Goal: Check status

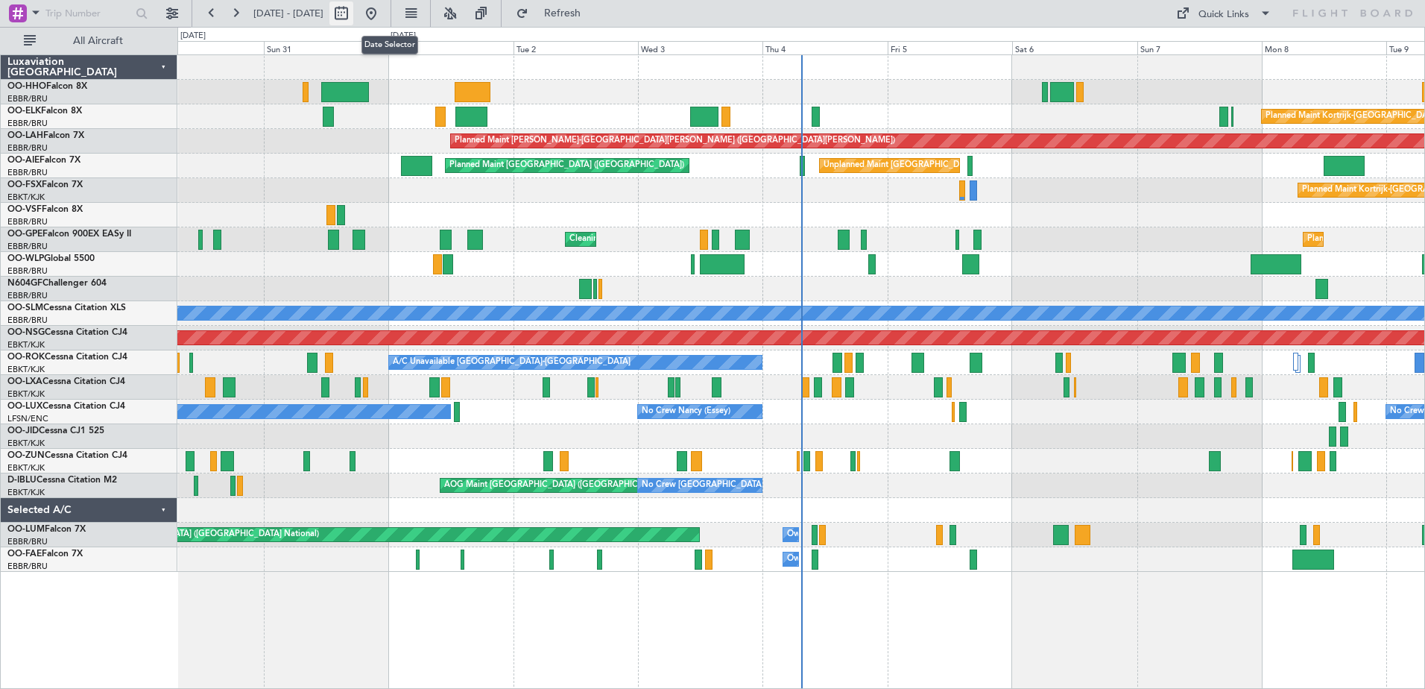
click at [353, 14] on button at bounding box center [341, 13] width 24 height 24
select select "8"
select select "2025"
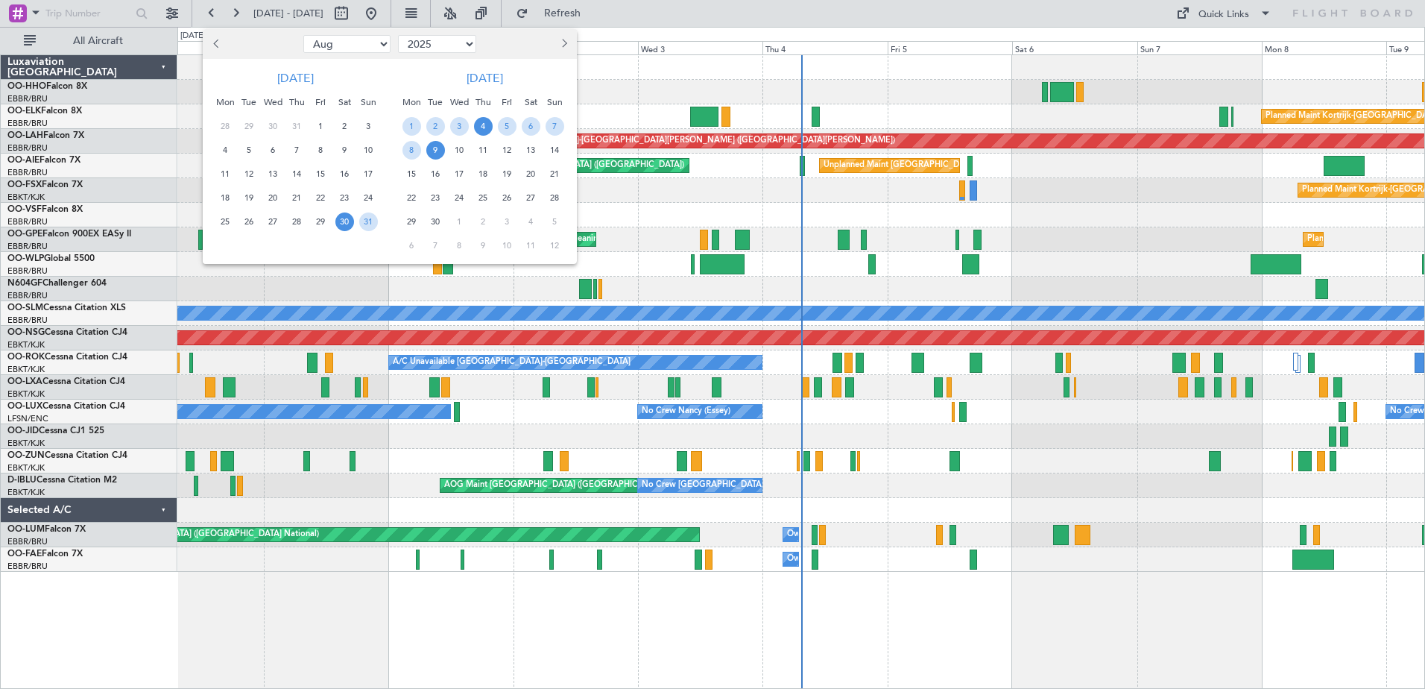
click at [480, 124] on span "4" at bounding box center [483, 126] width 19 height 19
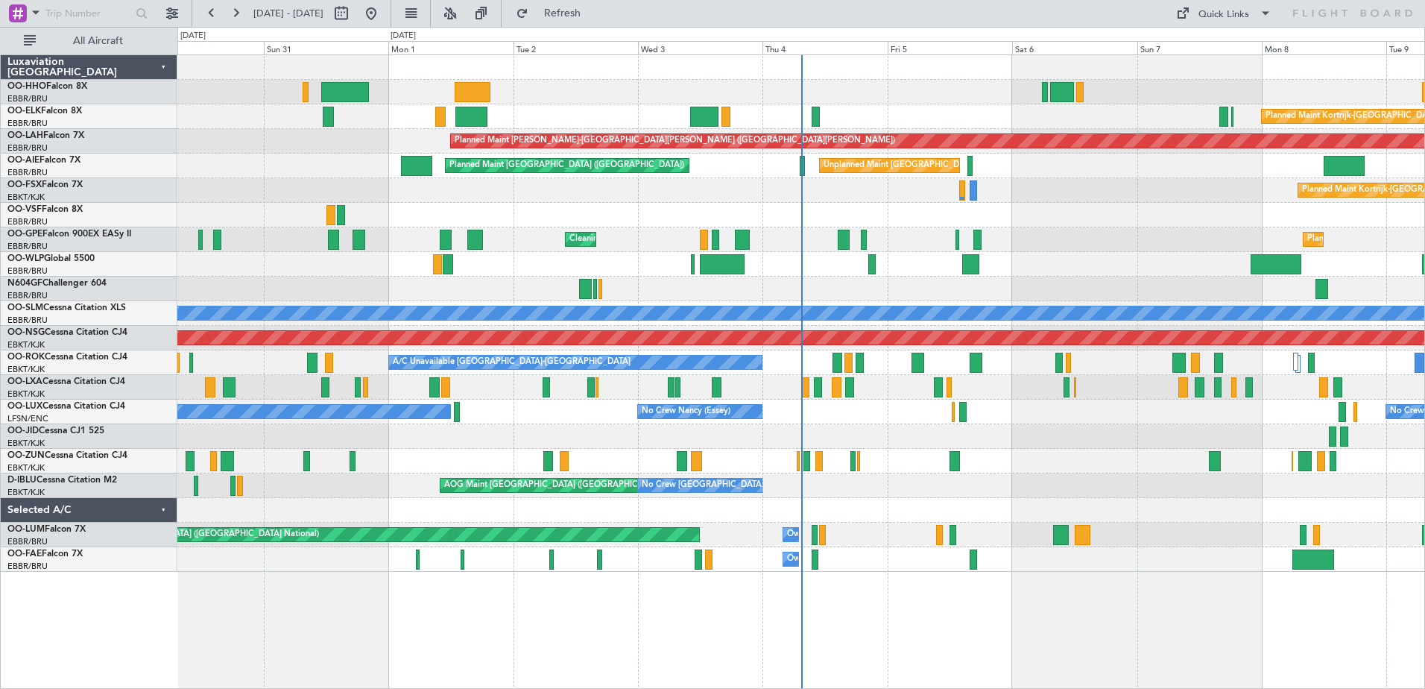
select select "9"
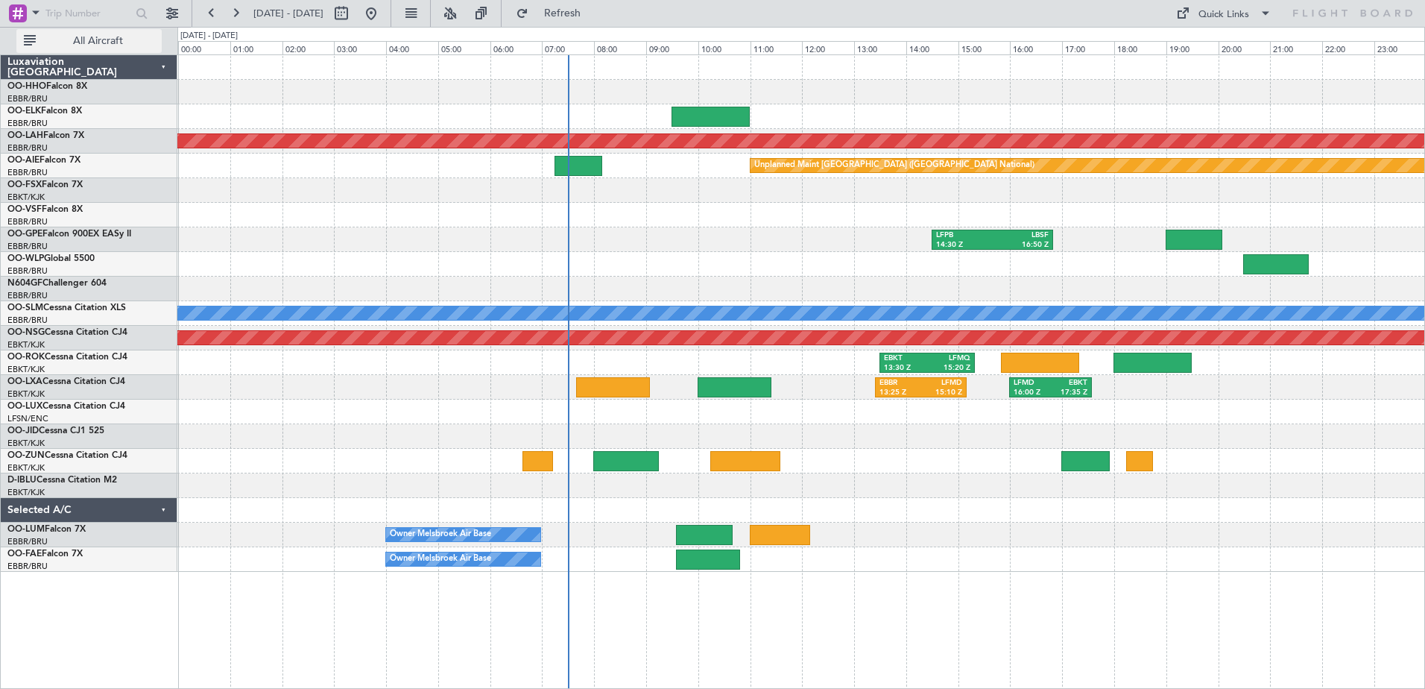
click at [133, 38] on span "All Aircraft" at bounding box center [98, 41] width 119 height 10
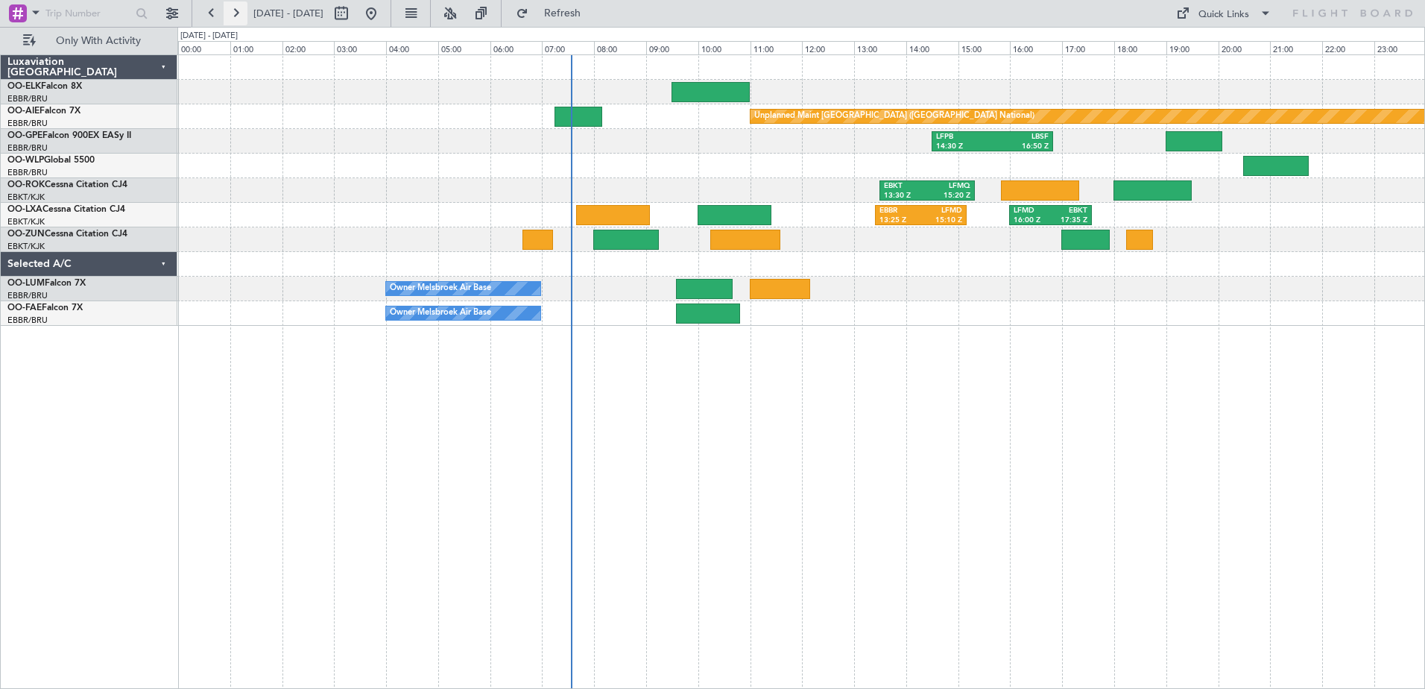
click at [236, 13] on button at bounding box center [236, 13] width 24 height 24
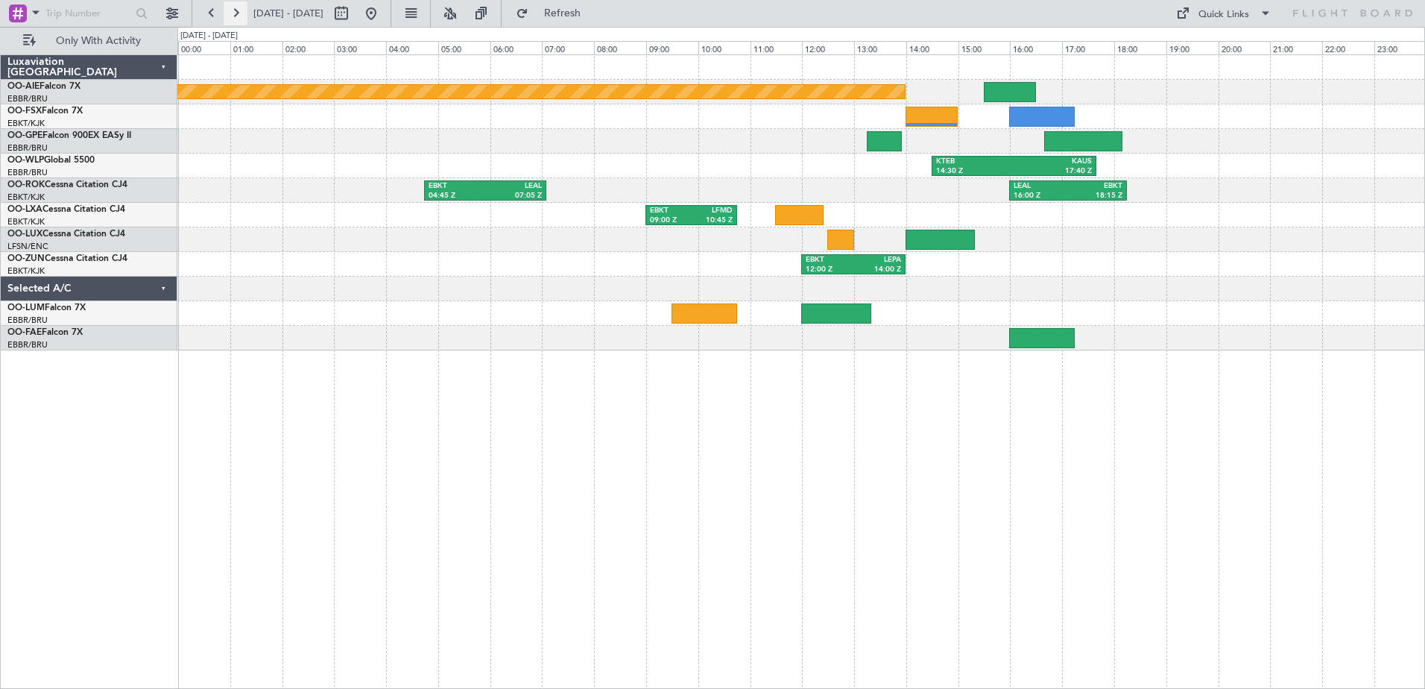
click at [237, 16] on button at bounding box center [236, 13] width 24 height 24
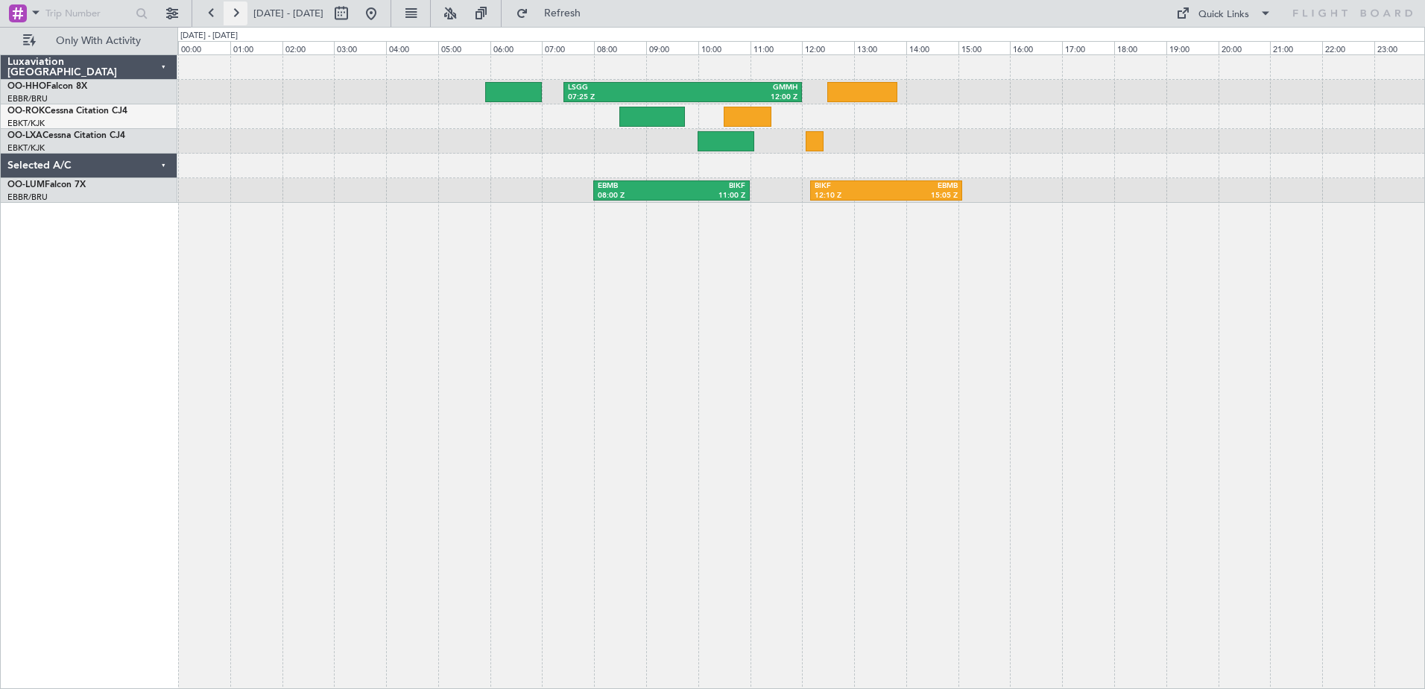
click at [238, 13] on button at bounding box center [236, 13] width 24 height 24
